Goal: Information Seeking & Learning: Learn about a topic

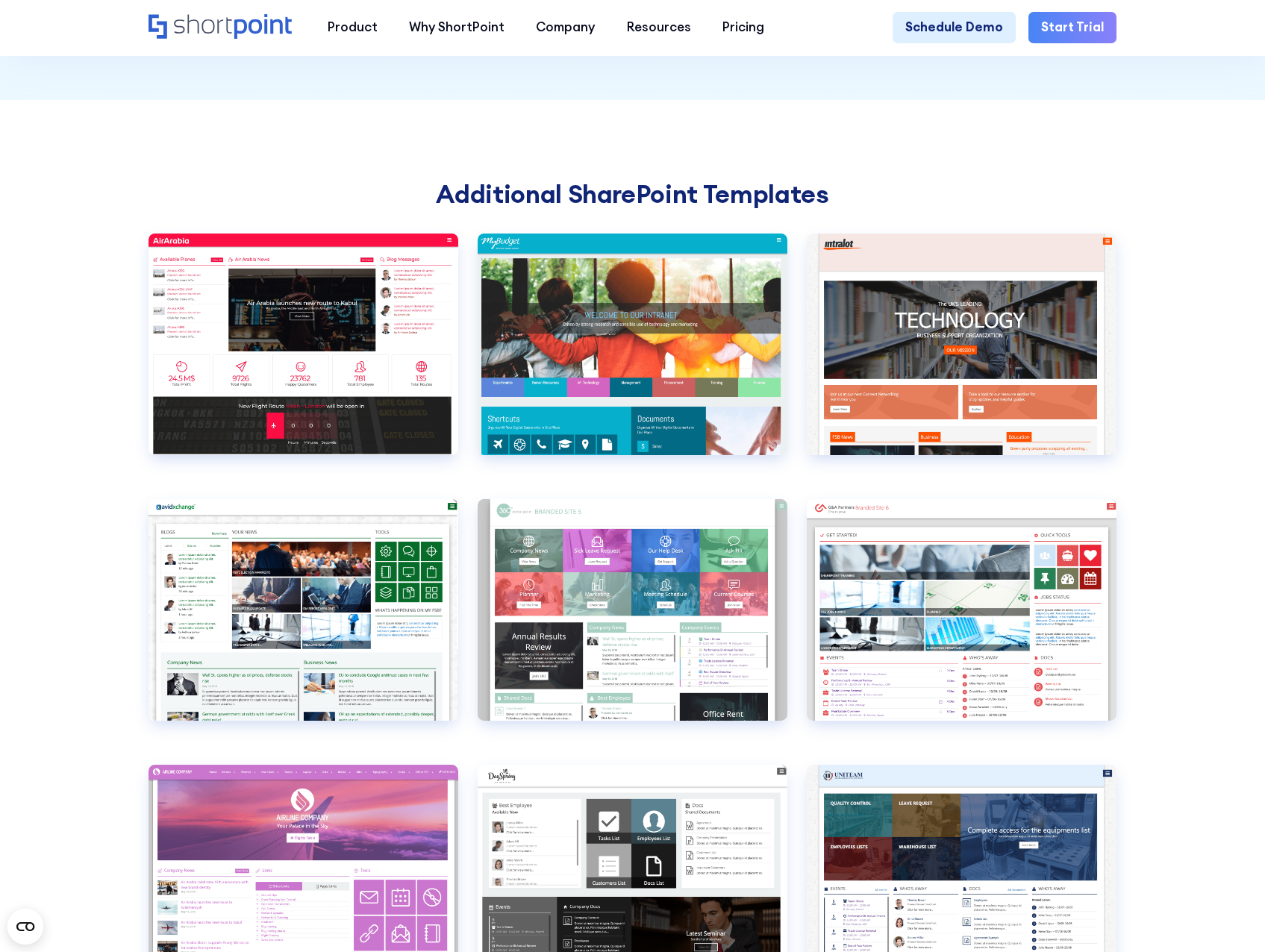
click at [1143, 421] on section "Additional SharePoint Templates View live Airlines 1 Airlines 1 false Transport…" at bounding box center [632, 595] width 1265 height 990
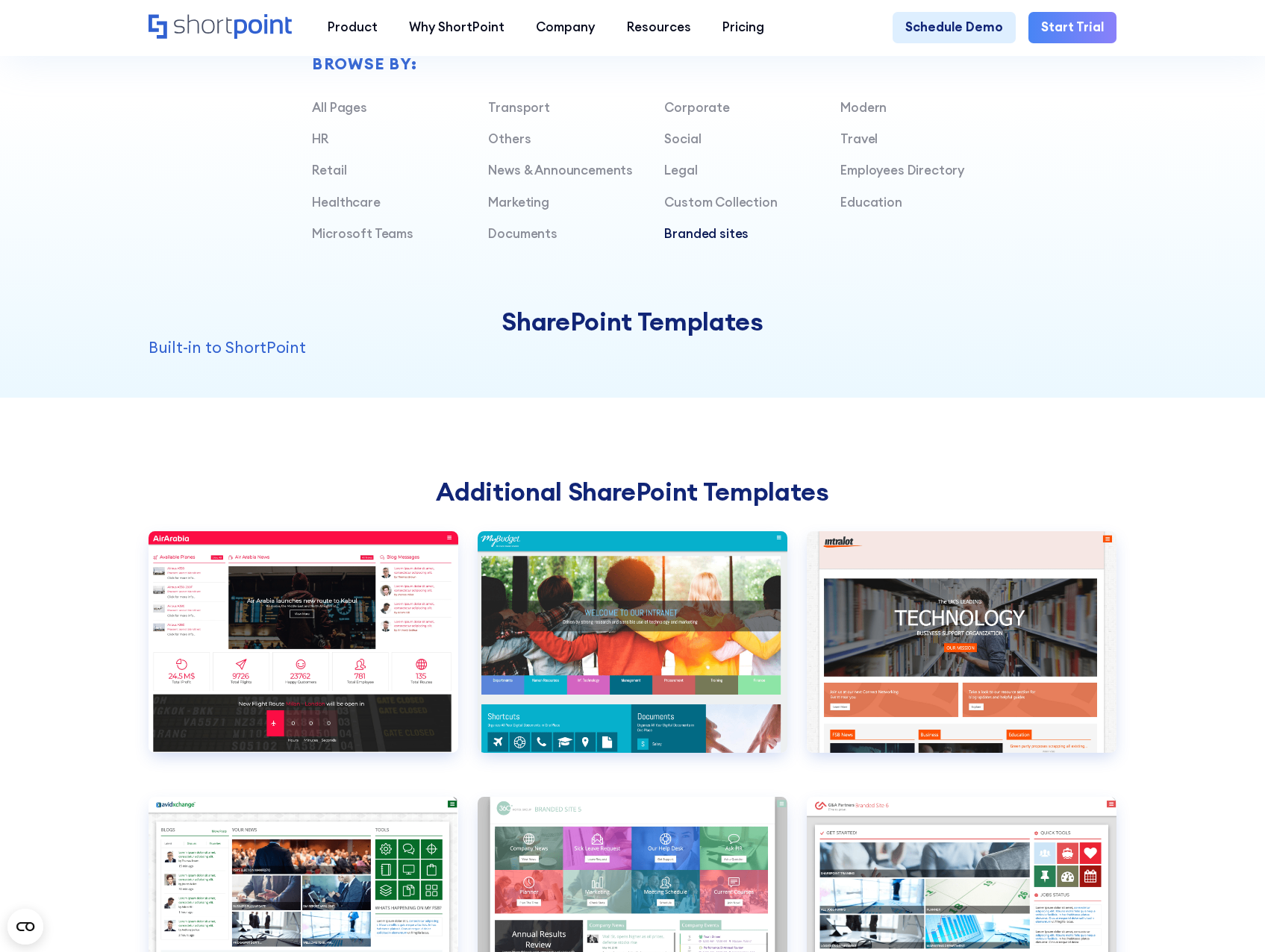
scroll to position [1120, 0]
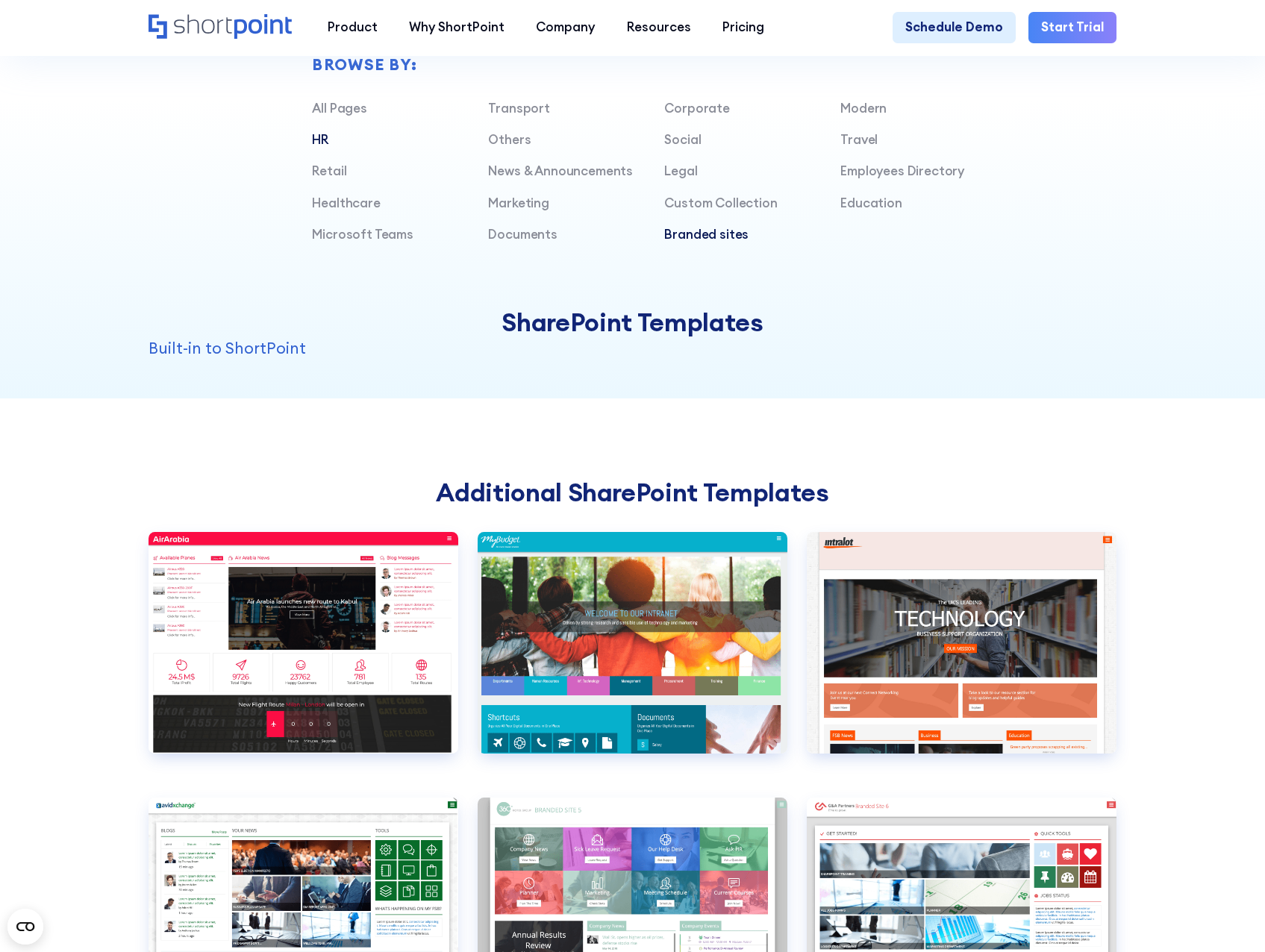
click at [321, 148] on link "HR" at bounding box center [320, 139] width 16 height 16
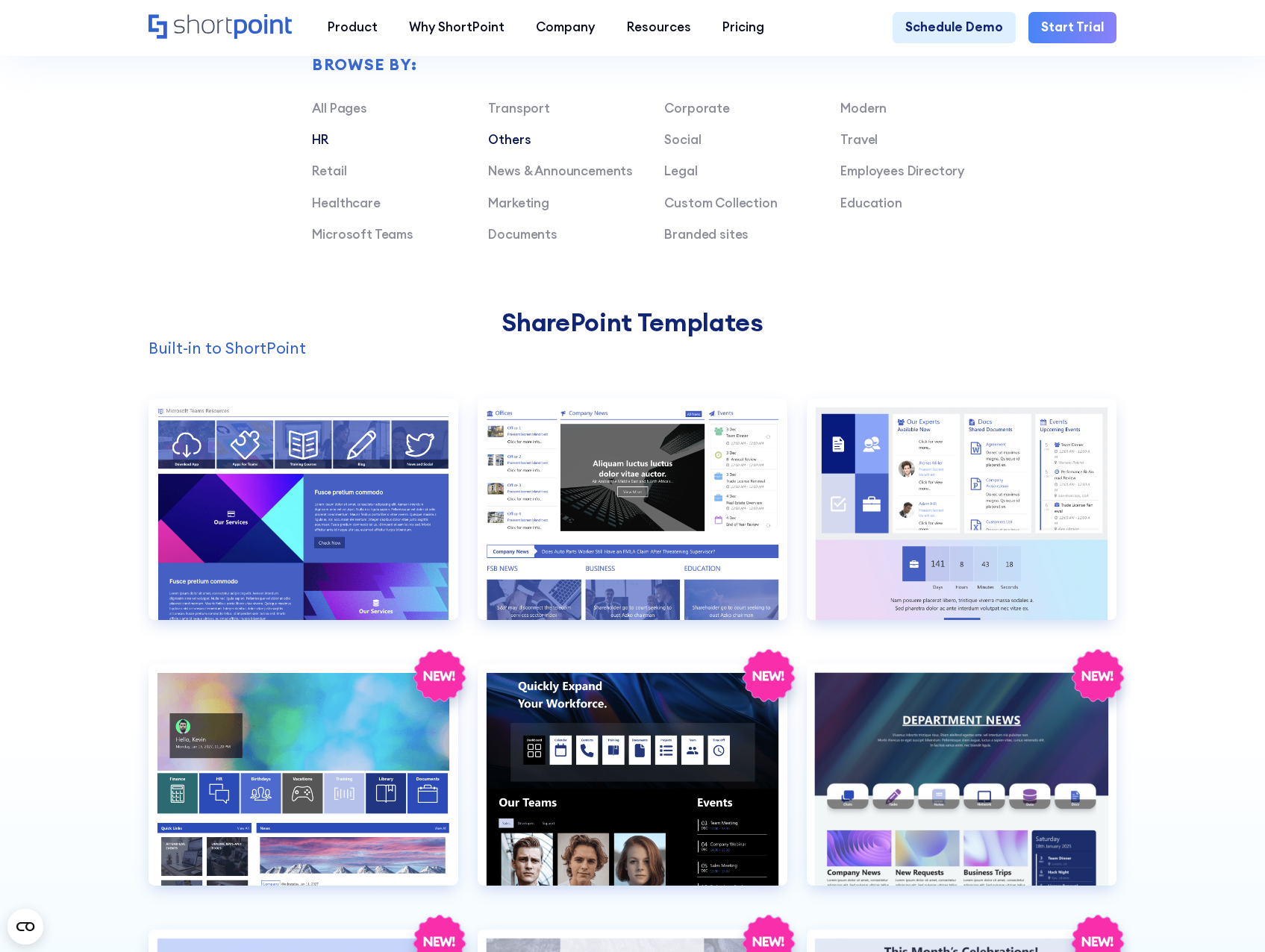
click at [499, 148] on link "Others" at bounding box center [509, 139] width 42 height 16
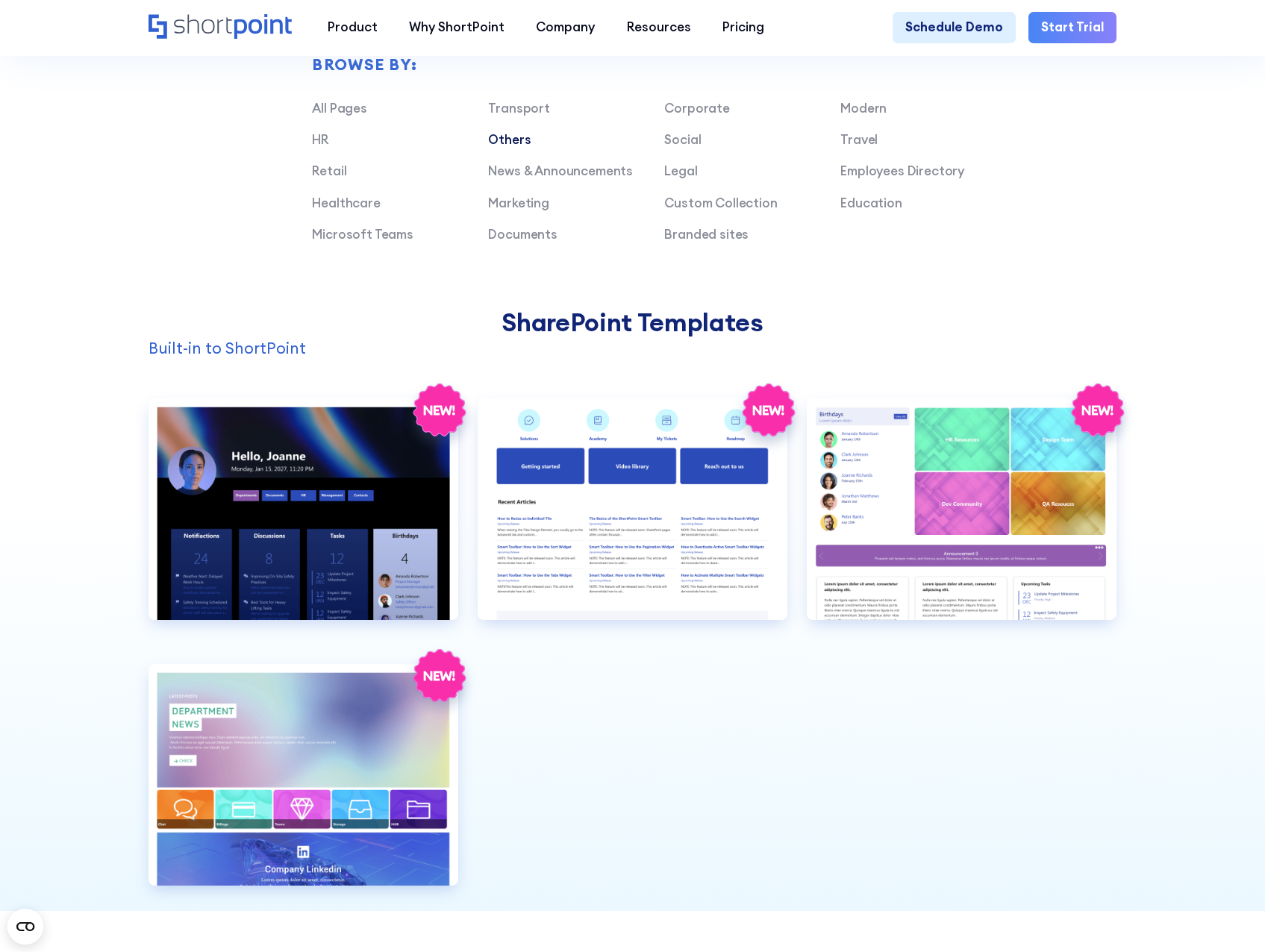
scroll to position [1045, 0]
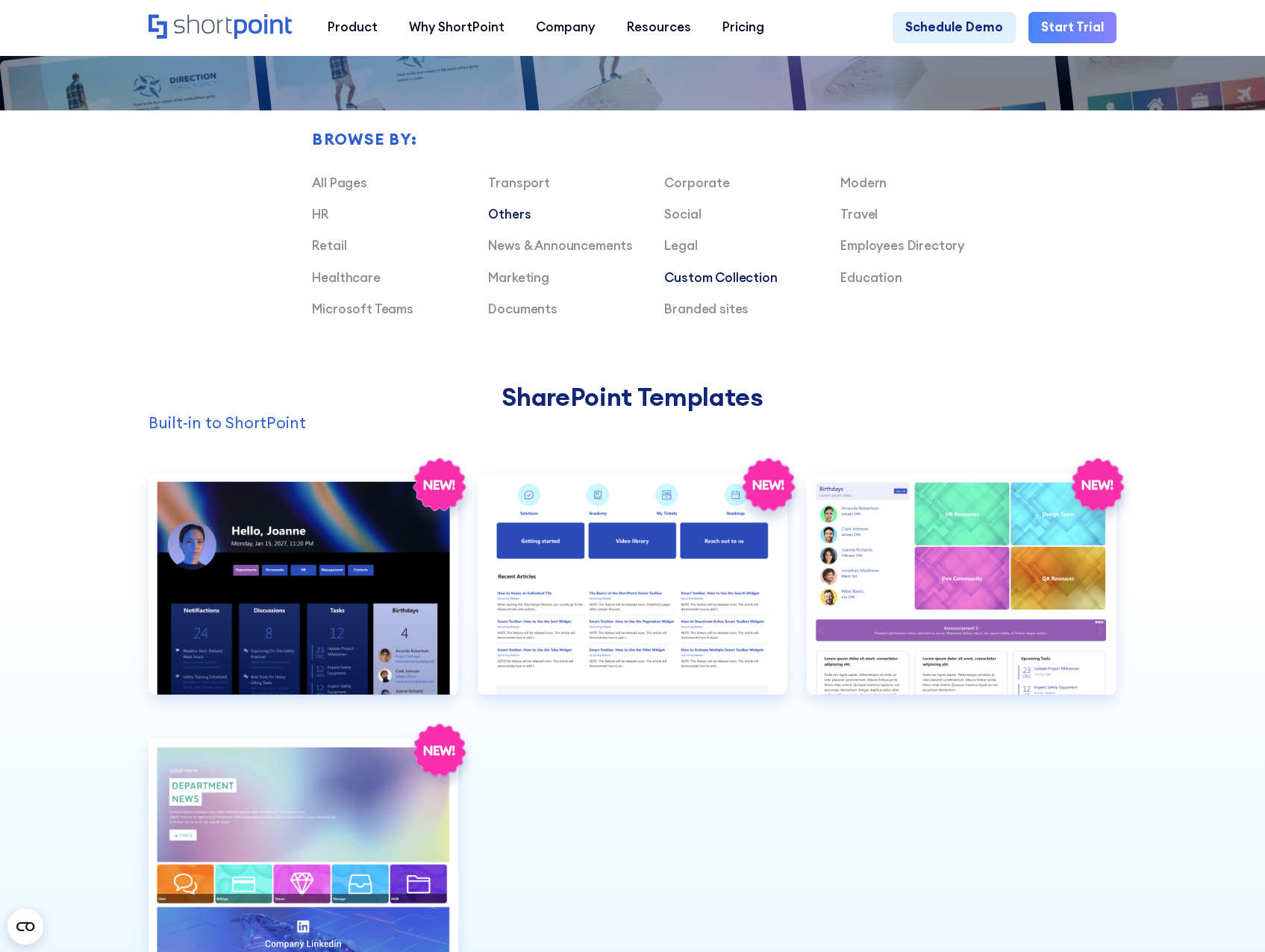
click at [722, 286] on link "Custom Collection" at bounding box center [720, 277] width 112 height 16
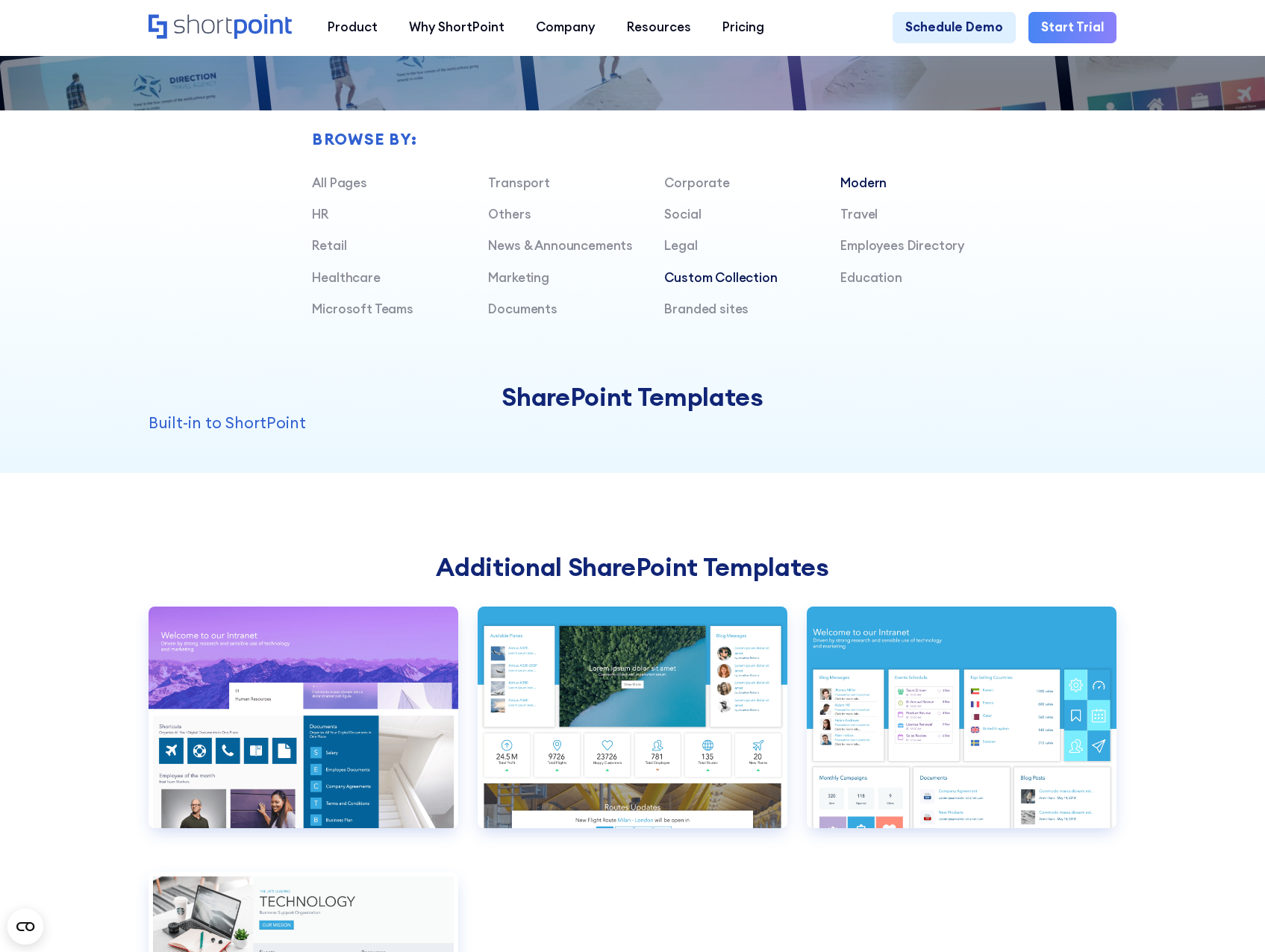
click at [875, 191] on link "Modern" at bounding box center [863, 183] width 46 height 16
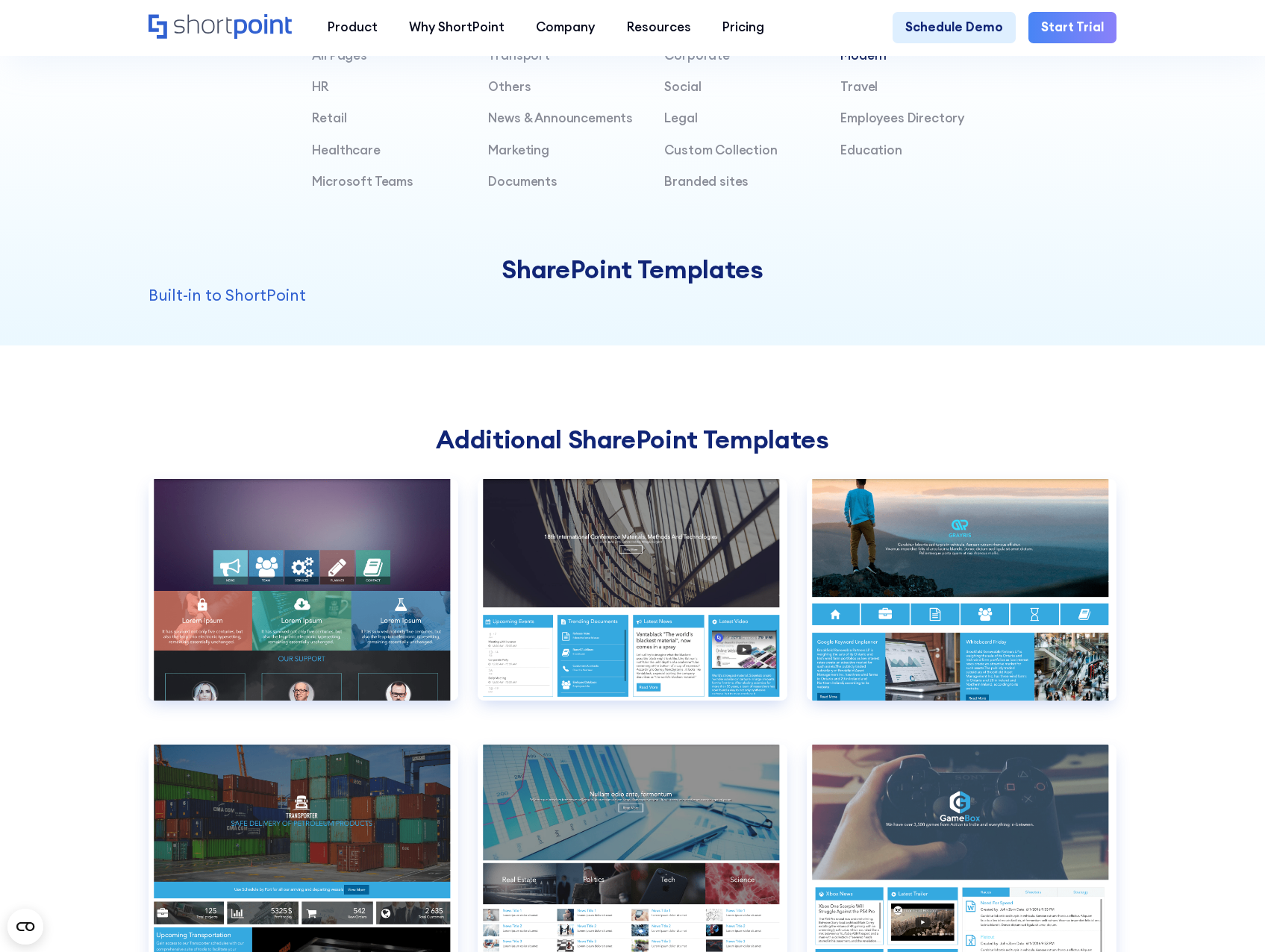
scroll to position [970, 0]
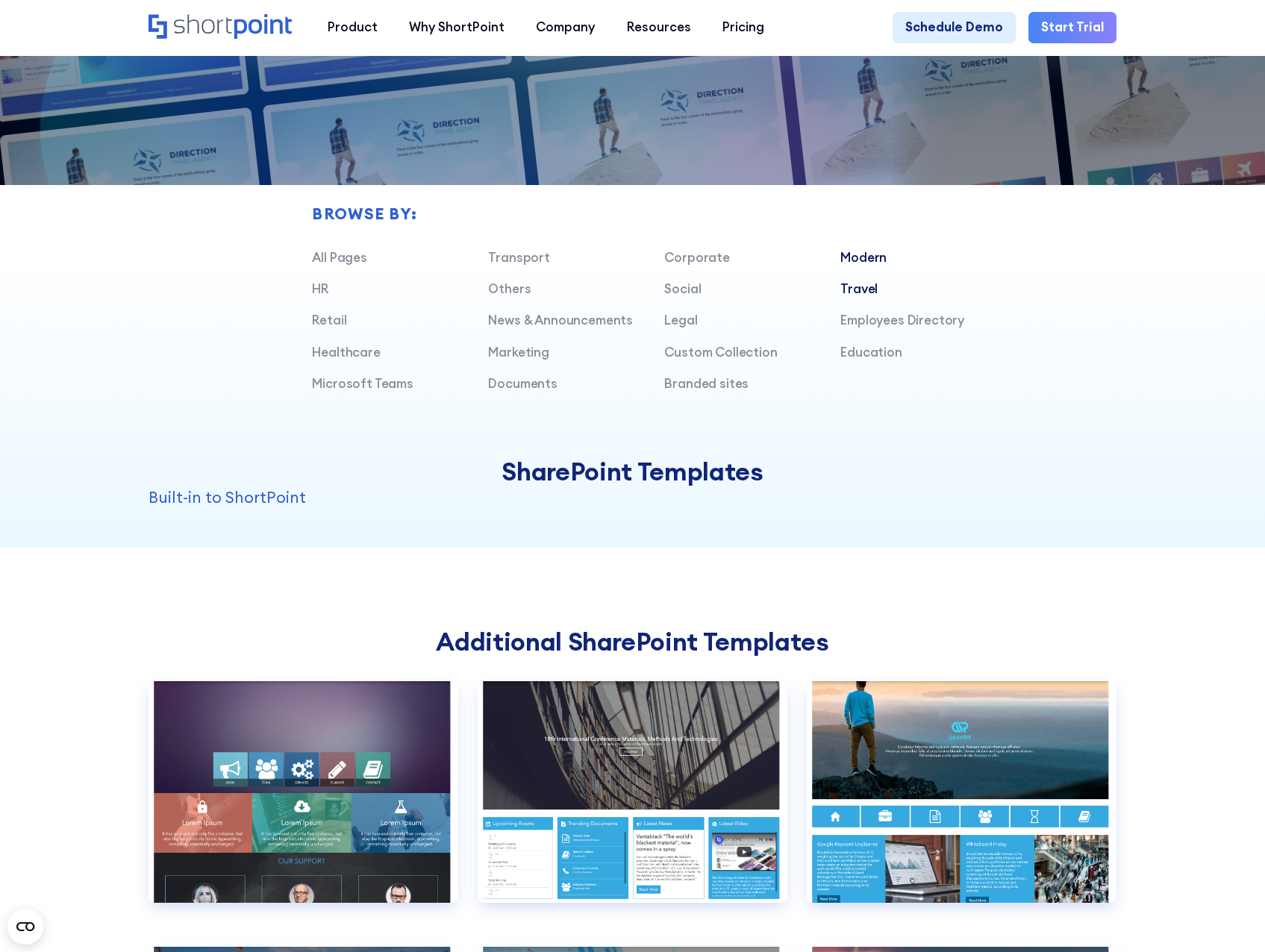
click at [875, 297] on link "Travel" at bounding box center [859, 289] width 37 height 16
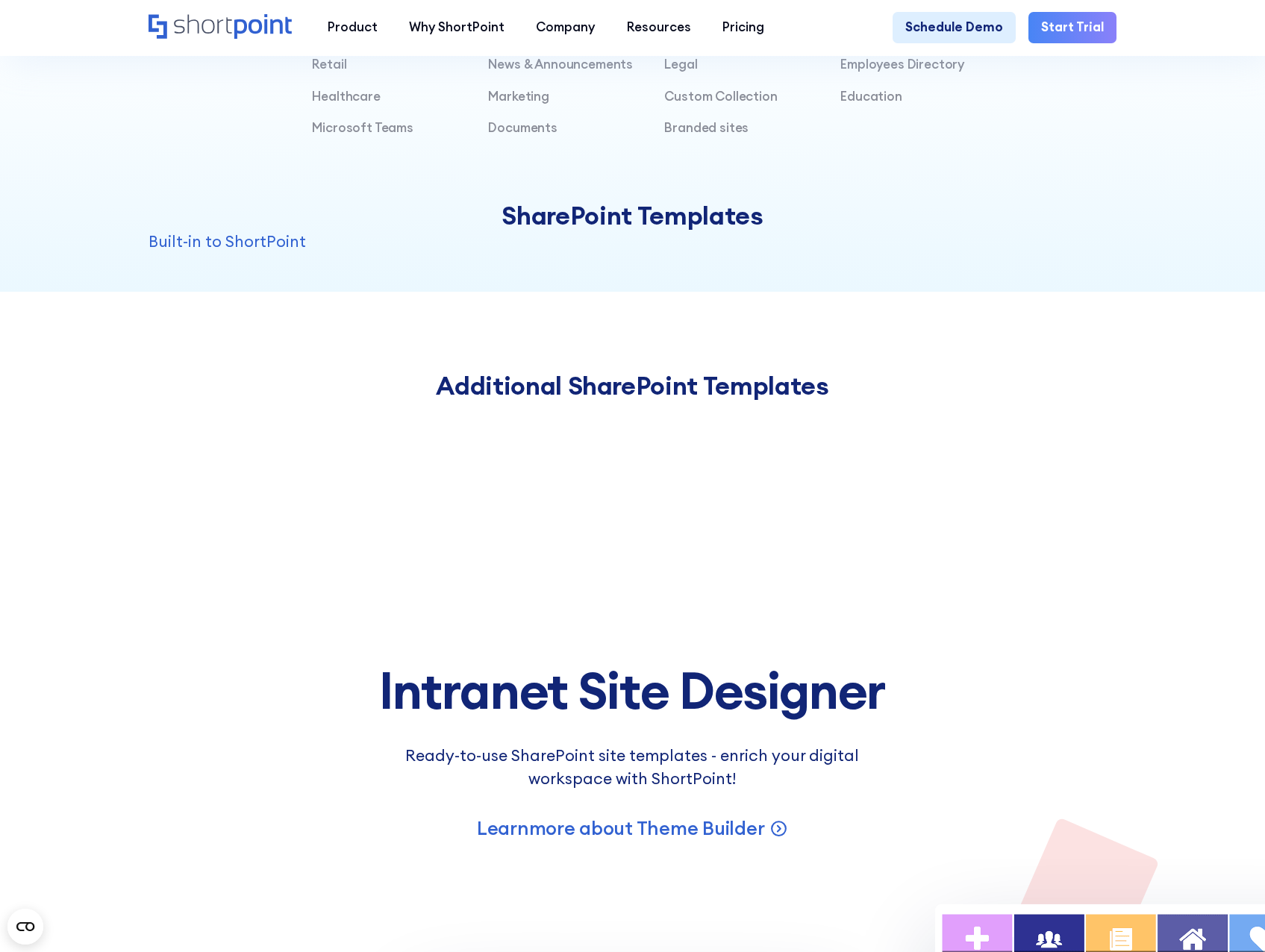
scroll to position [1045, 0]
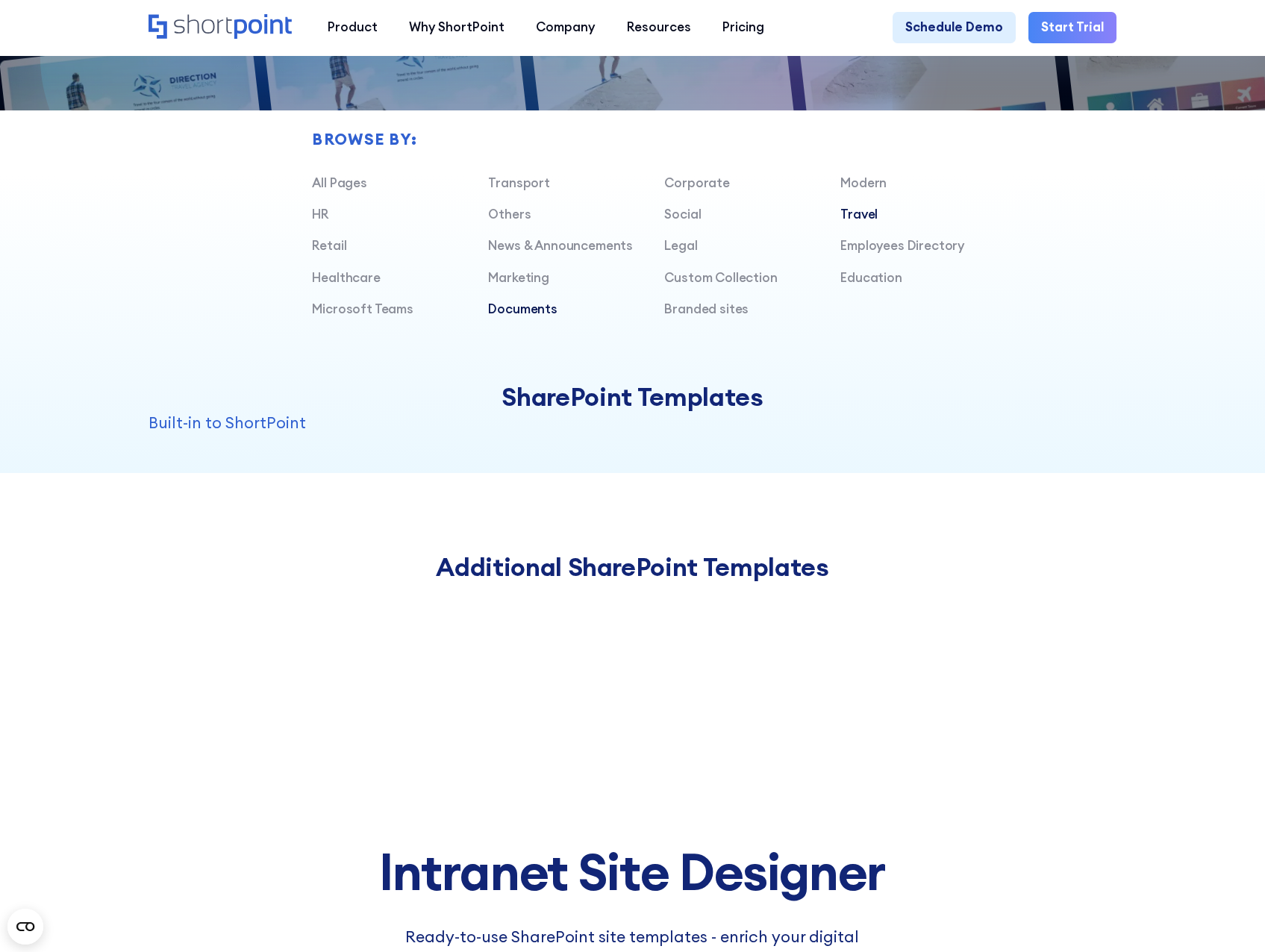
click at [530, 317] on link "Documents" at bounding box center [522, 309] width 68 height 16
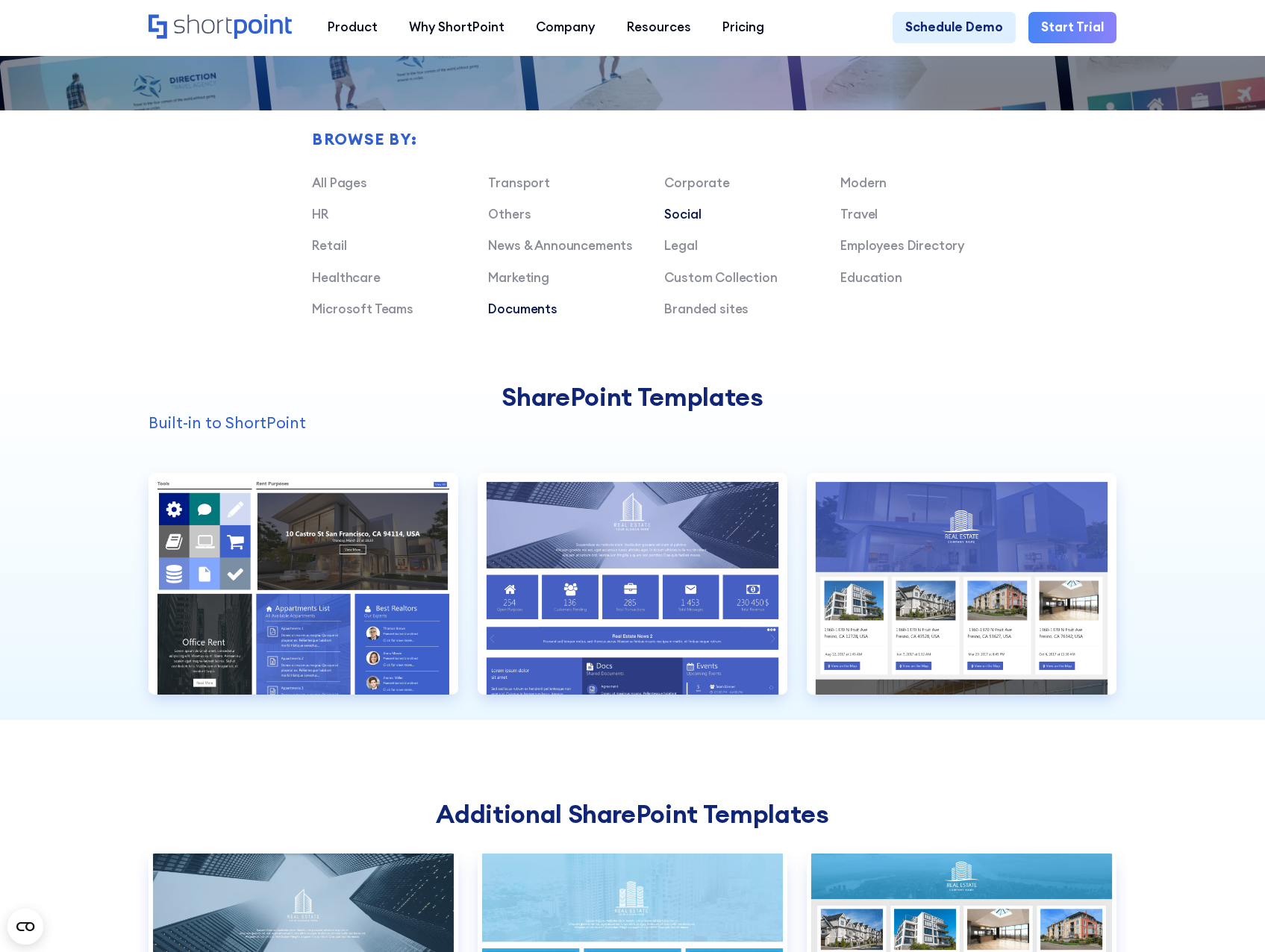
click at [690, 219] on link "Social" at bounding box center [682, 214] width 37 height 16
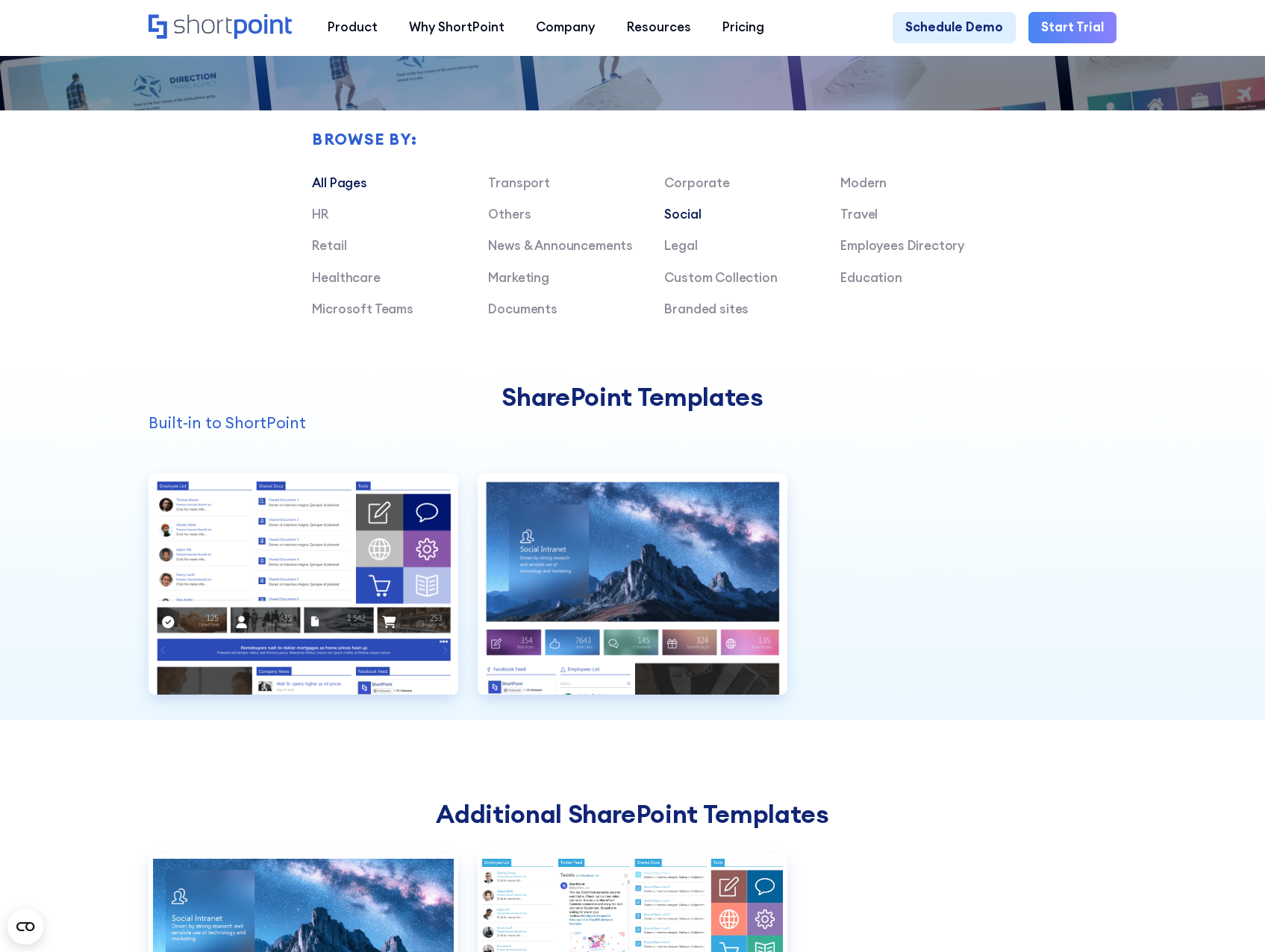
click at [344, 191] on link "All Pages" at bounding box center [338, 183] width 55 height 16
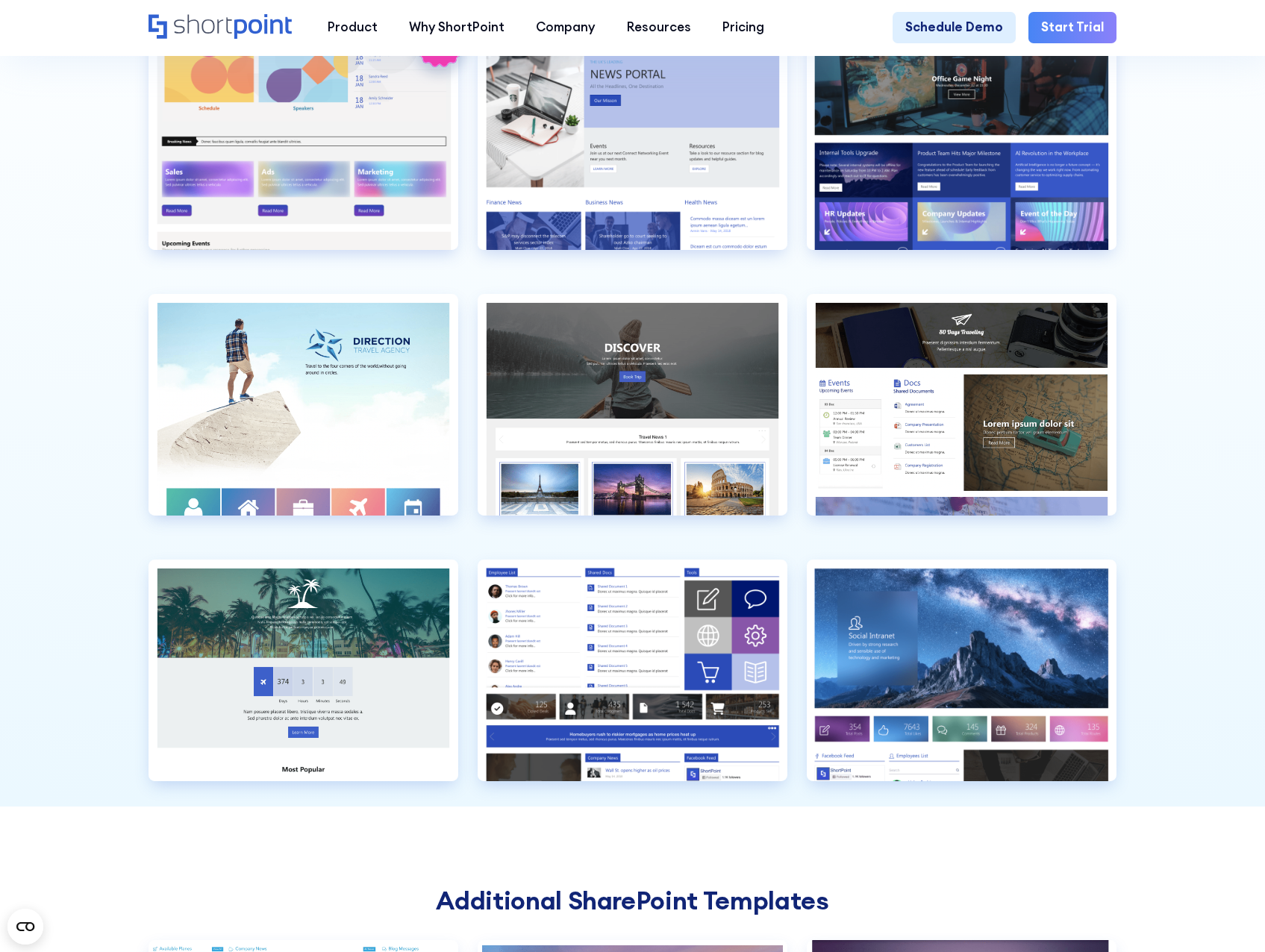
scroll to position [3955, 0]
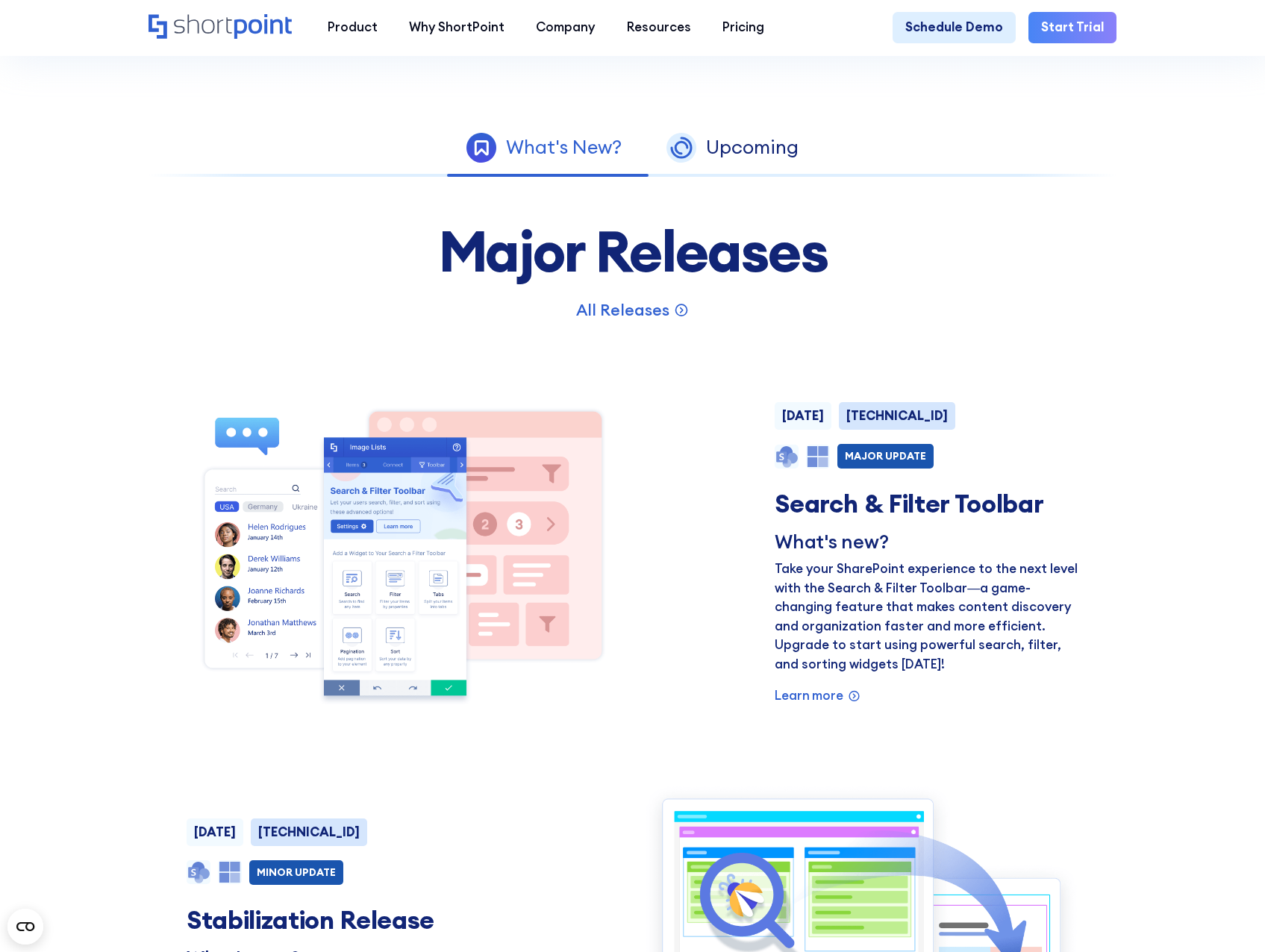
scroll to position [896, 0]
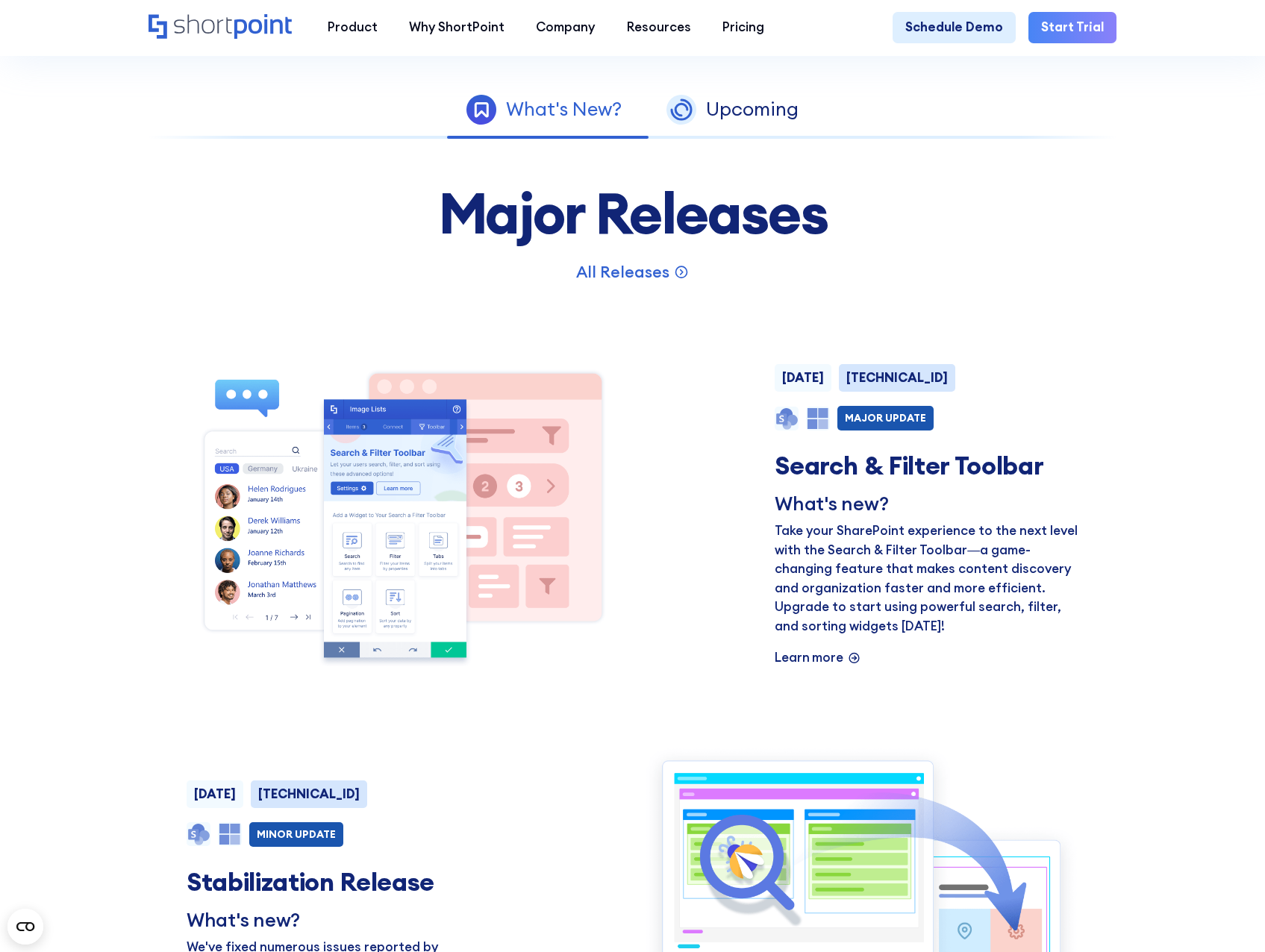
click at [838, 667] on p "Learn more" at bounding box center [808, 657] width 68 height 19
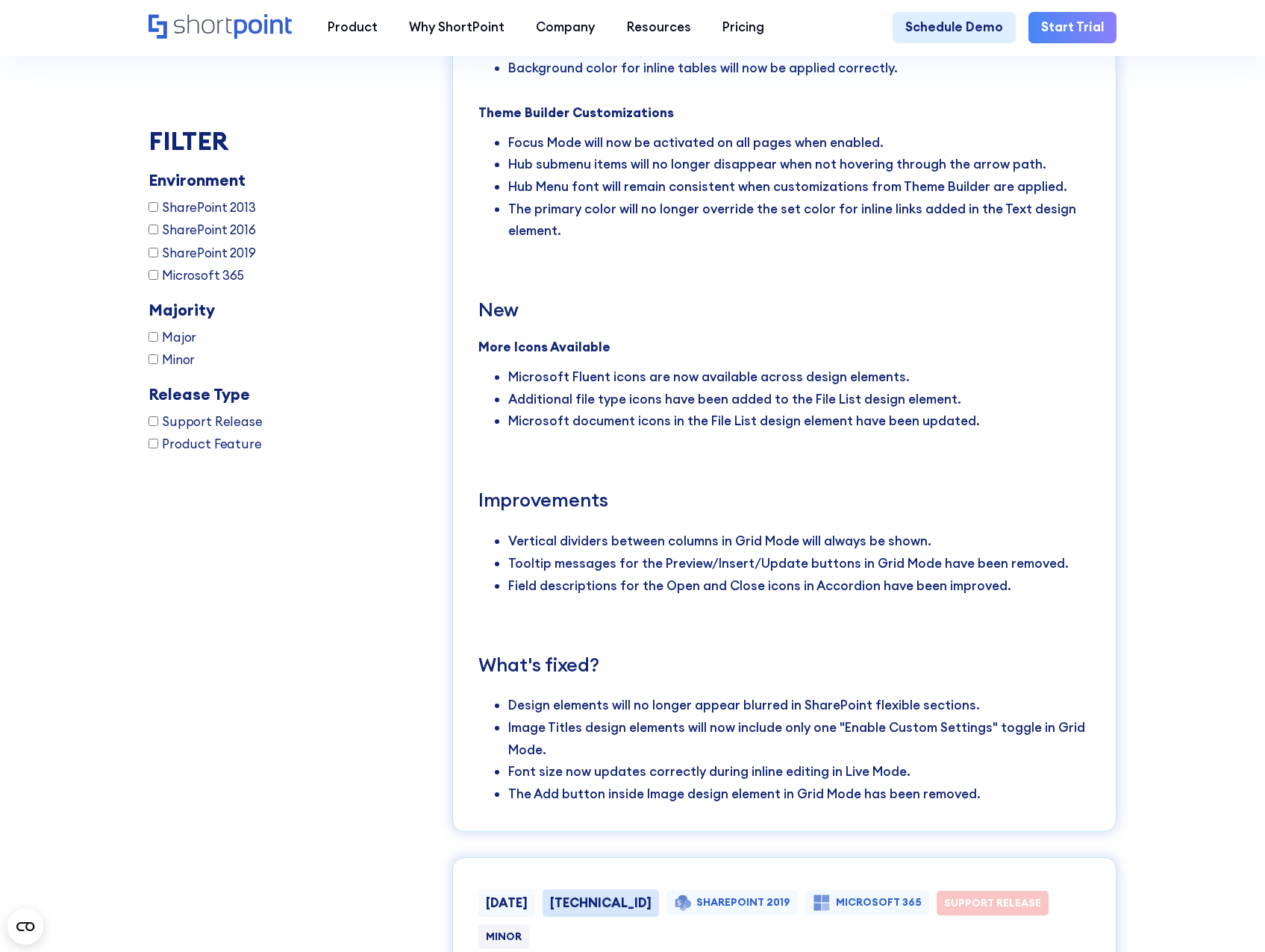
scroll to position [3736, 0]
